Goal: Transaction & Acquisition: Obtain resource

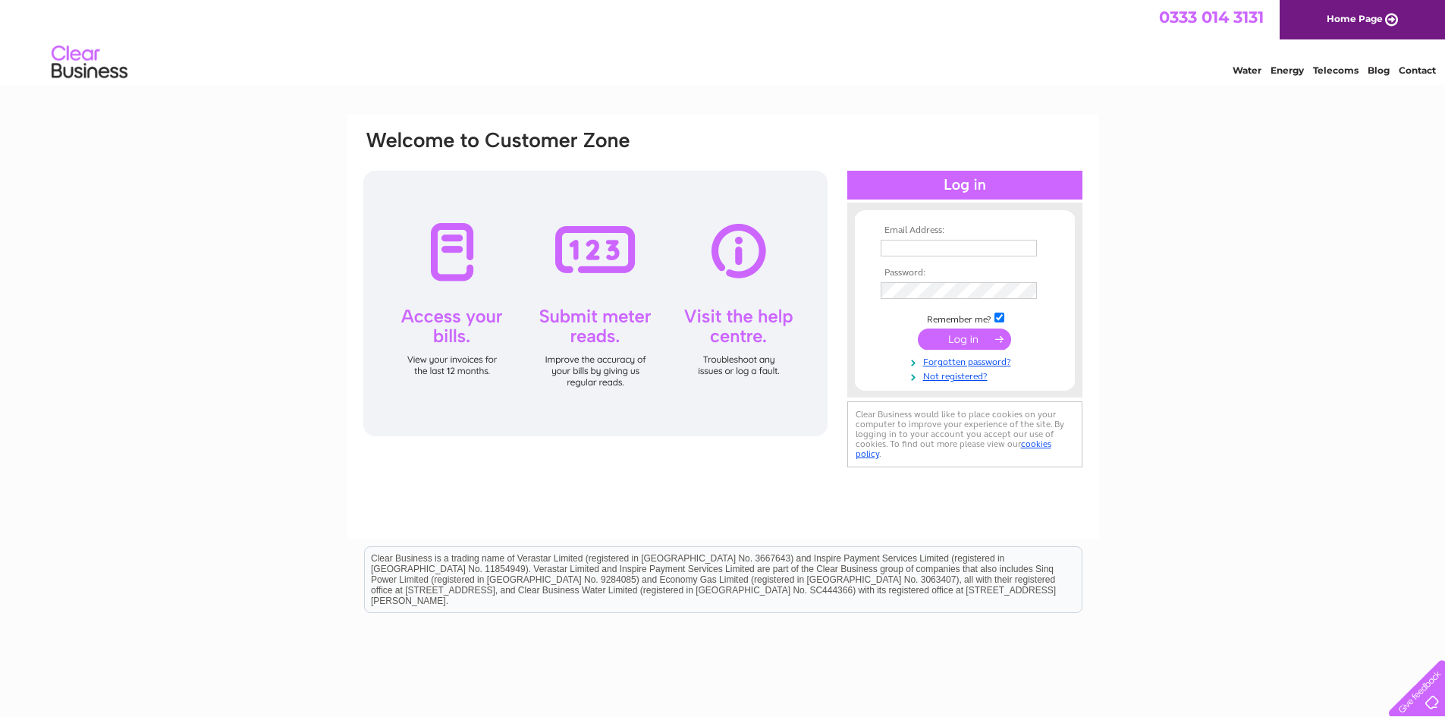
type input "lesleystark@forthvalleysensorycentre.org"
click at [944, 334] on input "submit" at bounding box center [964, 339] width 93 height 21
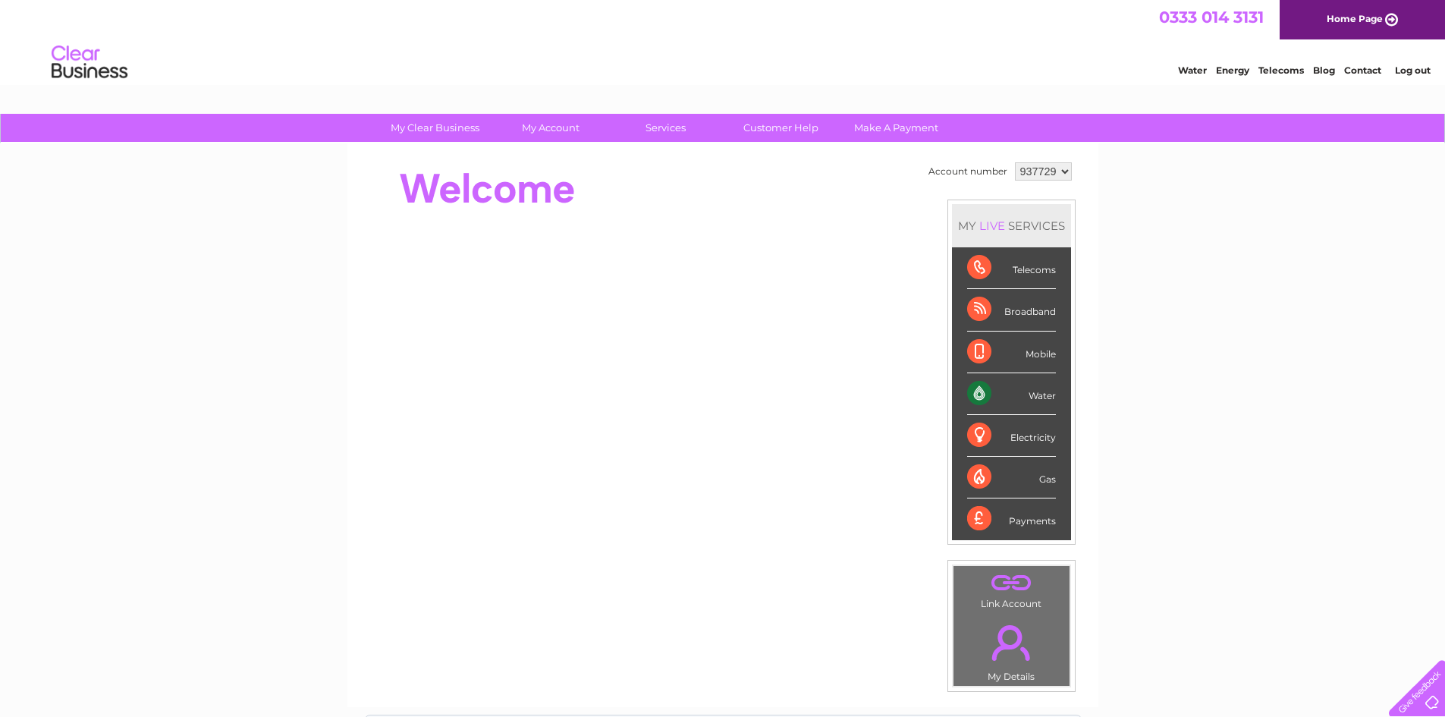
click at [1041, 389] on div "Water" at bounding box center [1011, 394] width 89 height 42
click at [1033, 399] on div "Water" at bounding box center [1011, 394] width 89 height 42
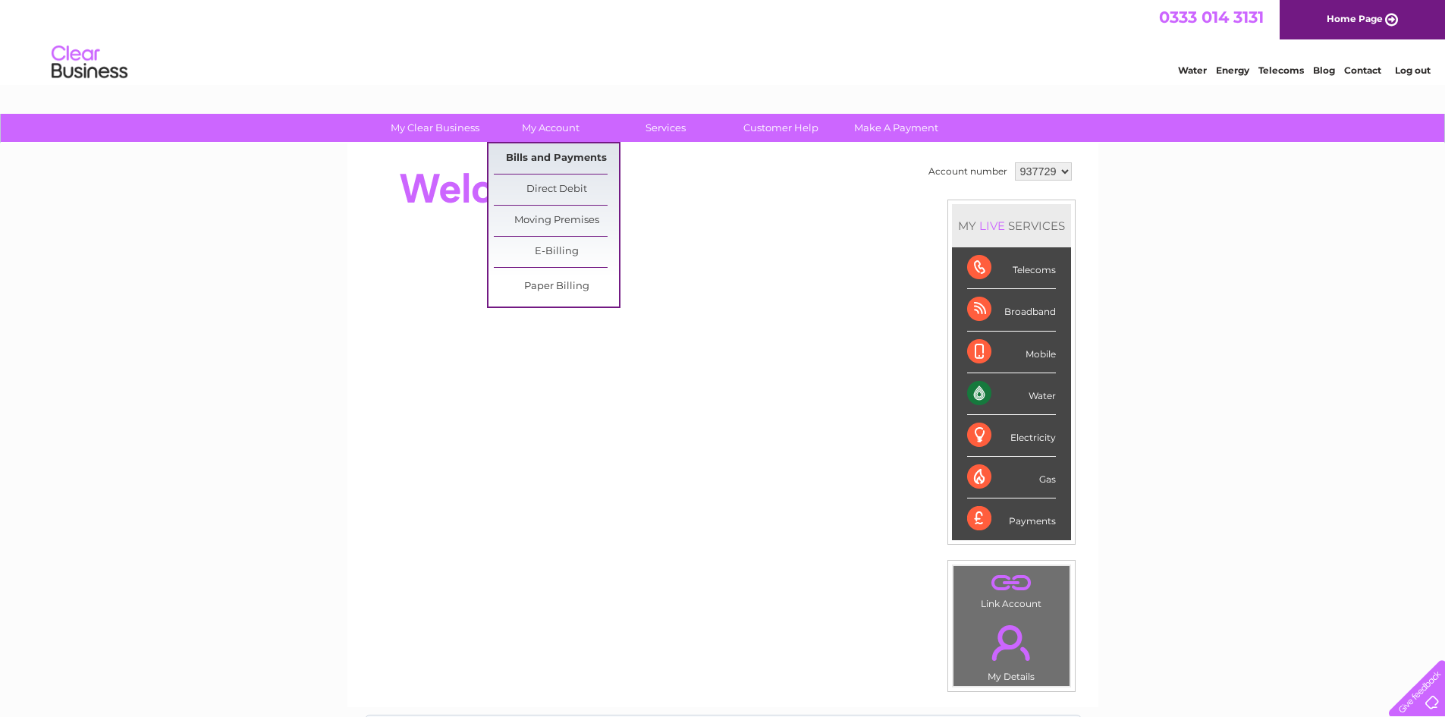
click at [576, 154] on link "Bills and Payments" at bounding box center [556, 158] width 125 height 30
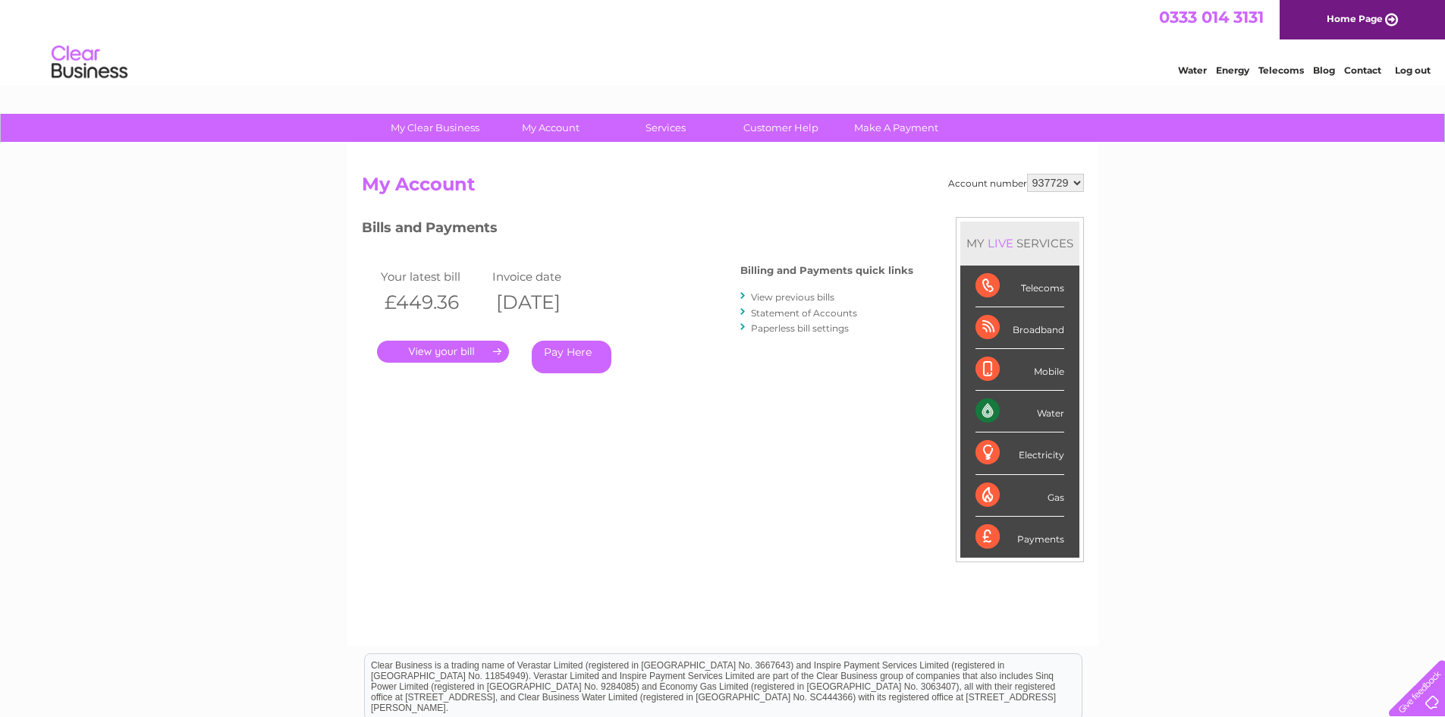
click at [782, 293] on link "View previous bills" at bounding box center [792, 296] width 83 height 11
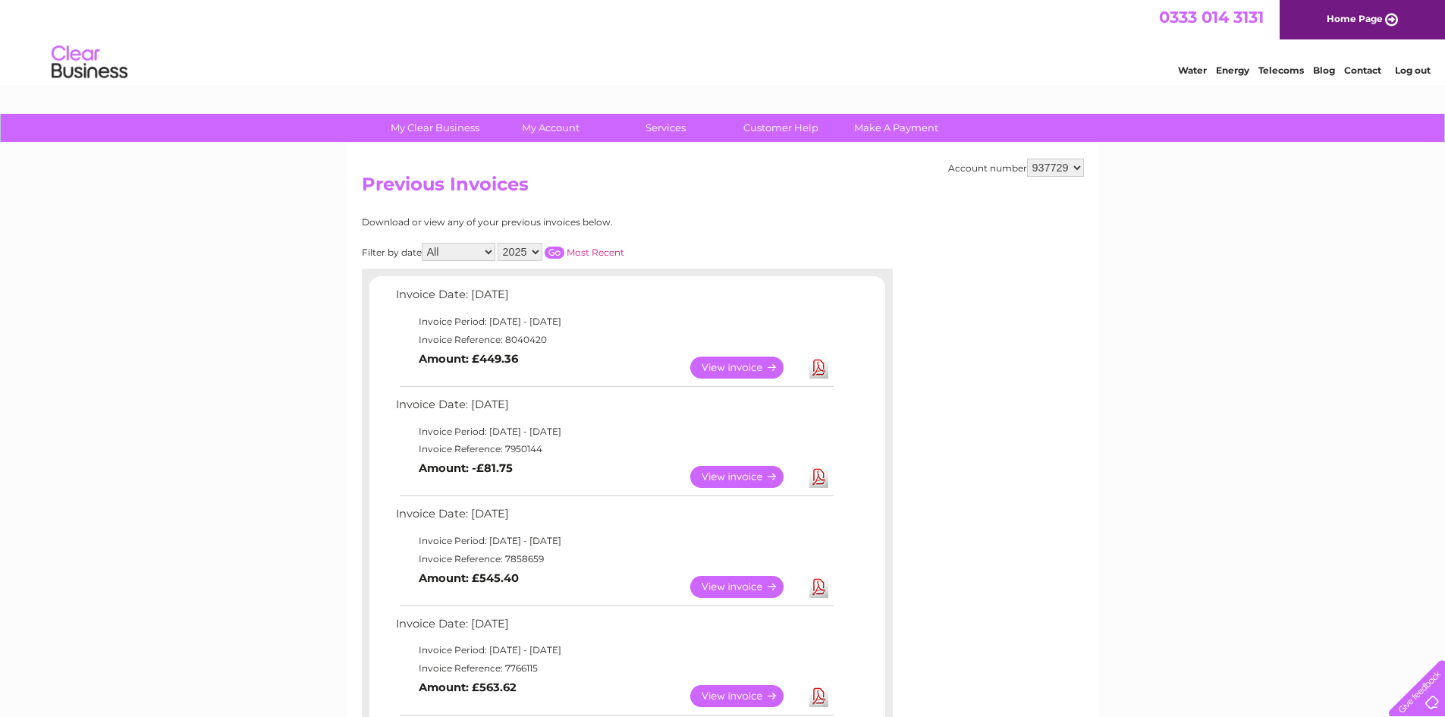
scroll to position [76, 0]
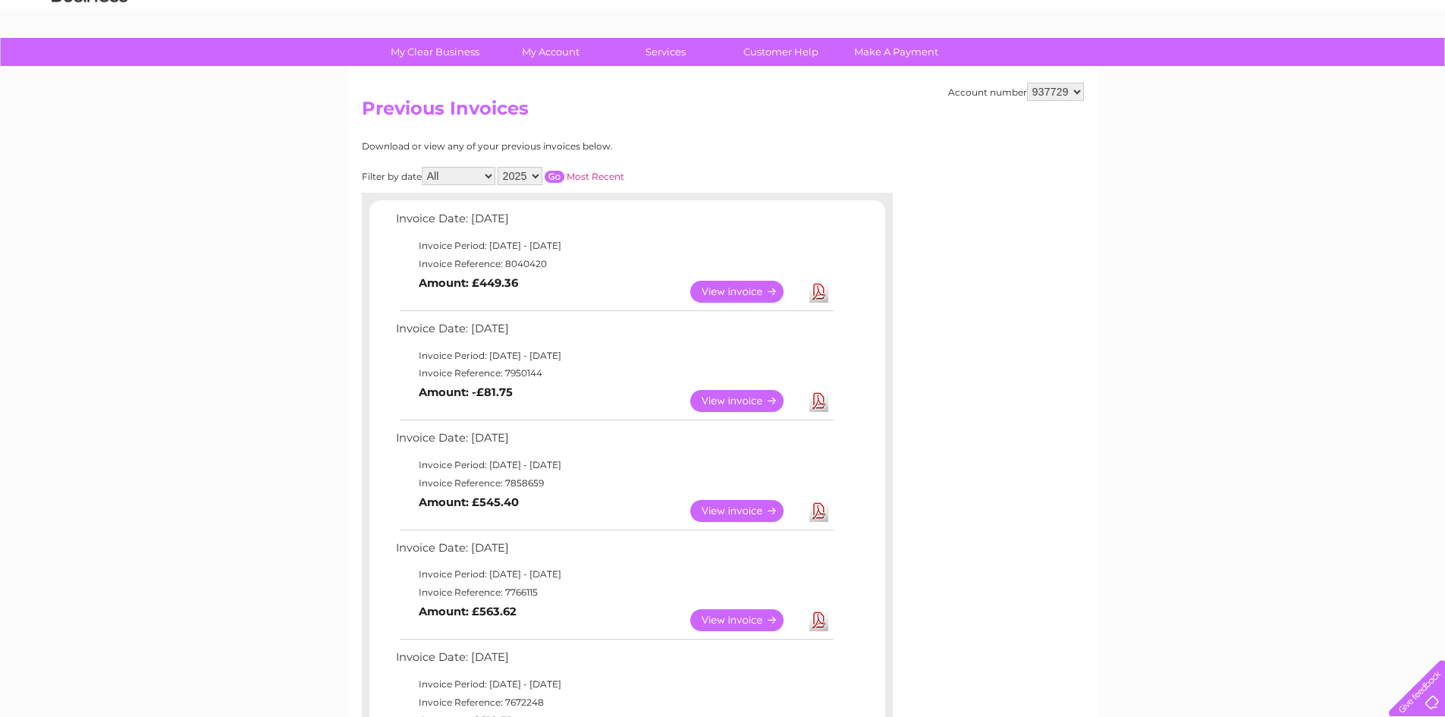
click at [824, 404] on link "Download" at bounding box center [819, 401] width 19 height 22
click at [538, 374] on td "Invoice Reference: 7950144" at bounding box center [614, 373] width 444 height 18
drag, startPoint x: 542, startPoint y: 374, endPoint x: 505, endPoint y: 370, distance: 37.4
click at [505, 370] on td "Invoice Reference: 7950144" at bounding box center [614, 373] width 444 height 18
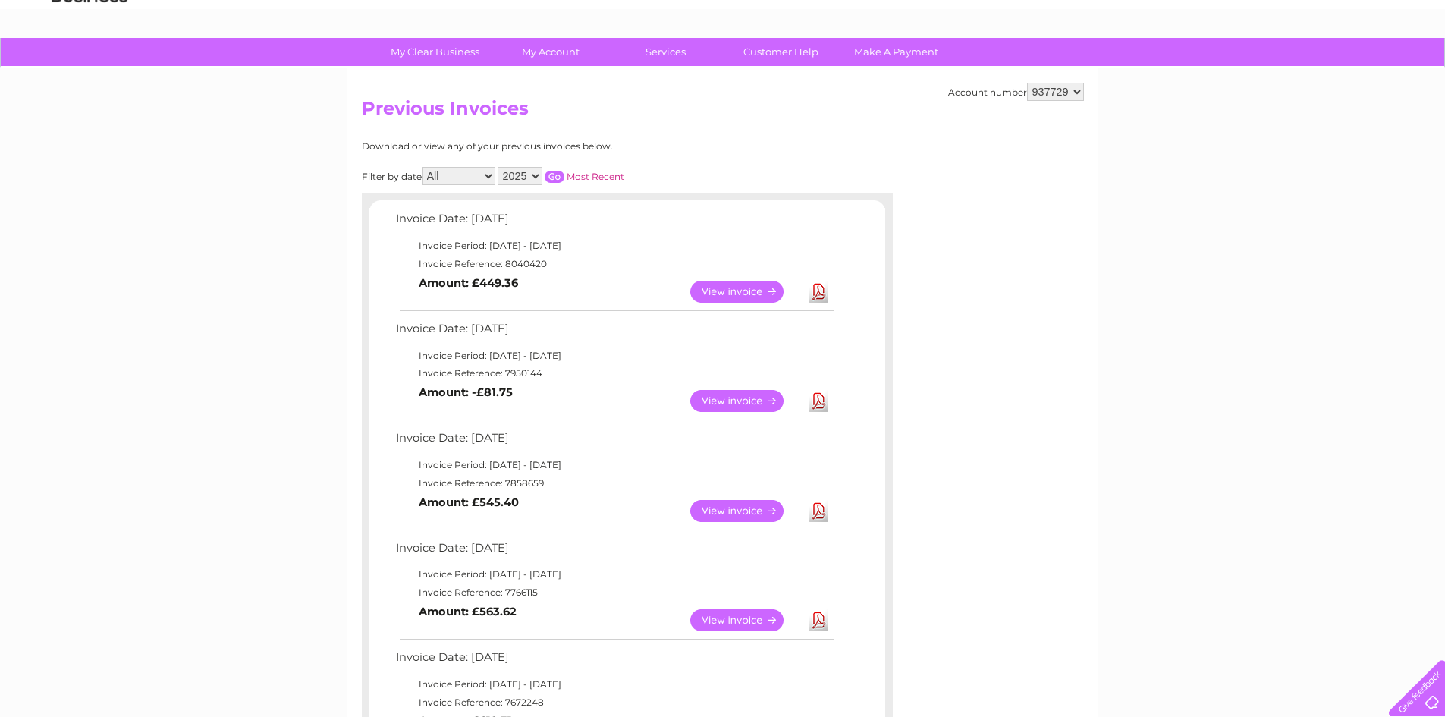
copy td "7950144"
